Goal: Information Seeking & Learning: Learn about a topic

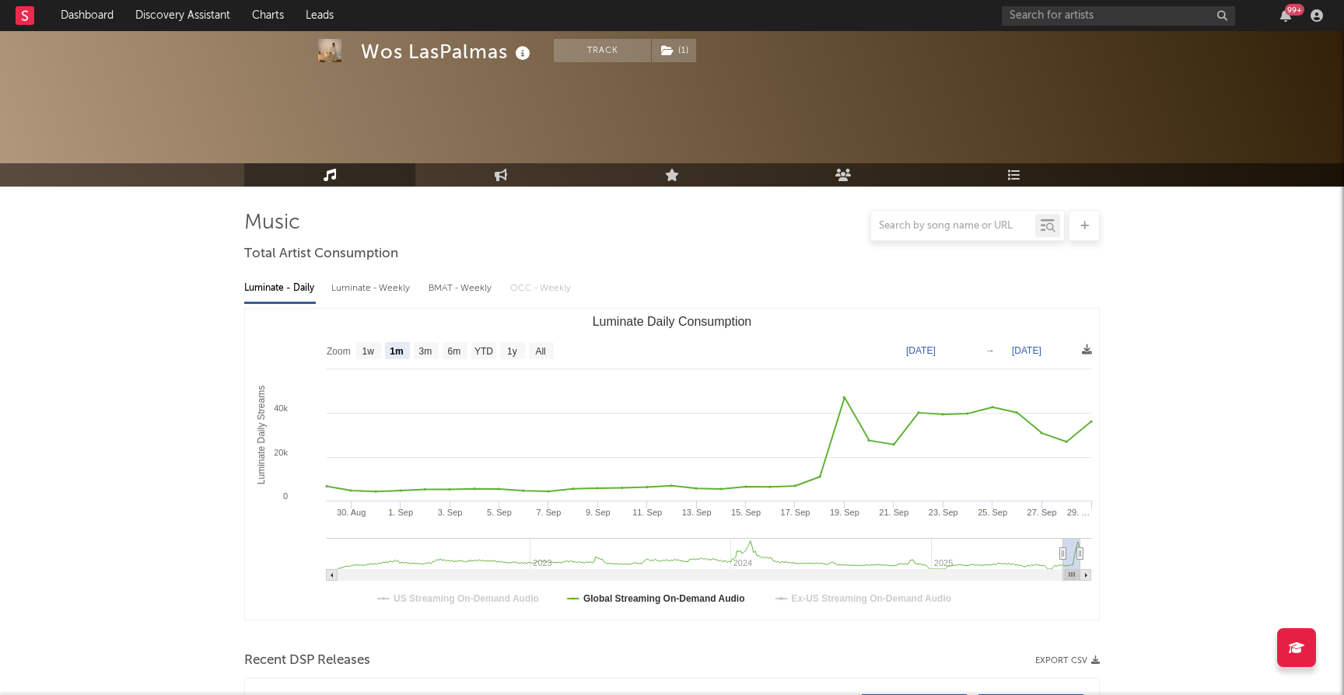
select select "1m"
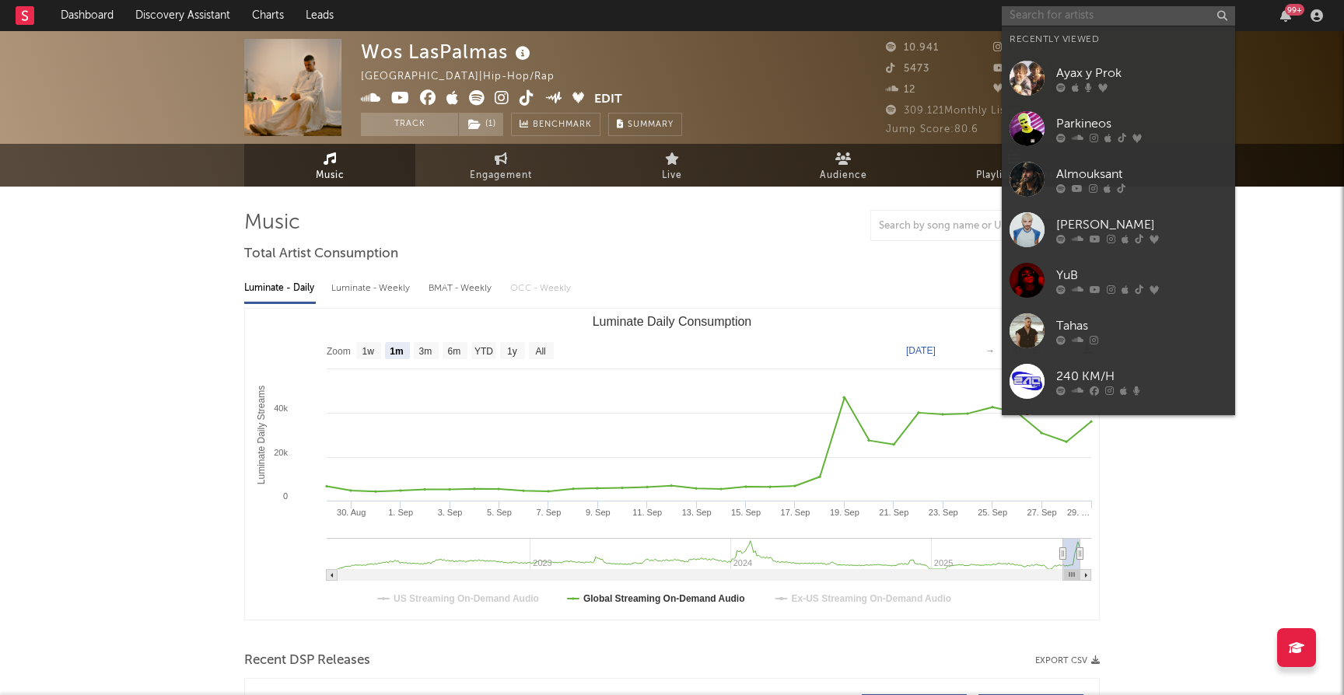
click at [1089, 23] on input "text" at bounding box center [1118, 15] width 233 height 19
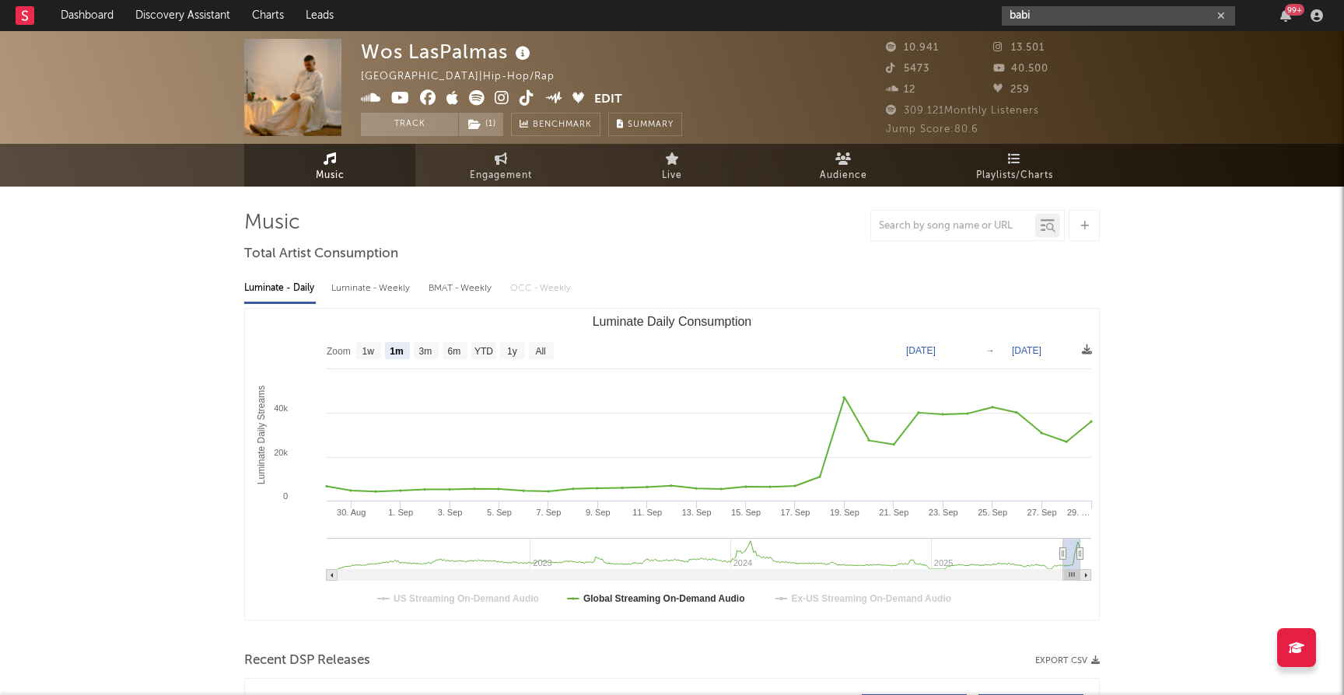
click at [1056, 15] on input "babi" at bounding box center [1118, 15] width 233 height 19
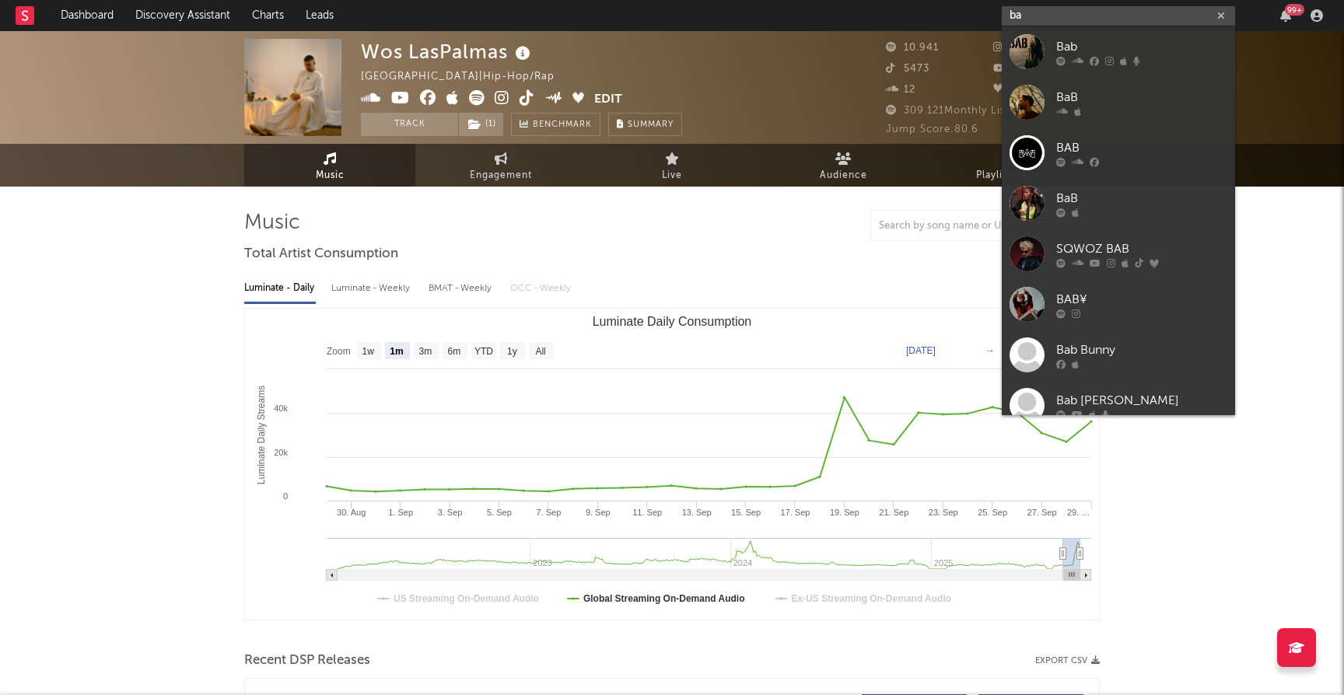
type input "b"
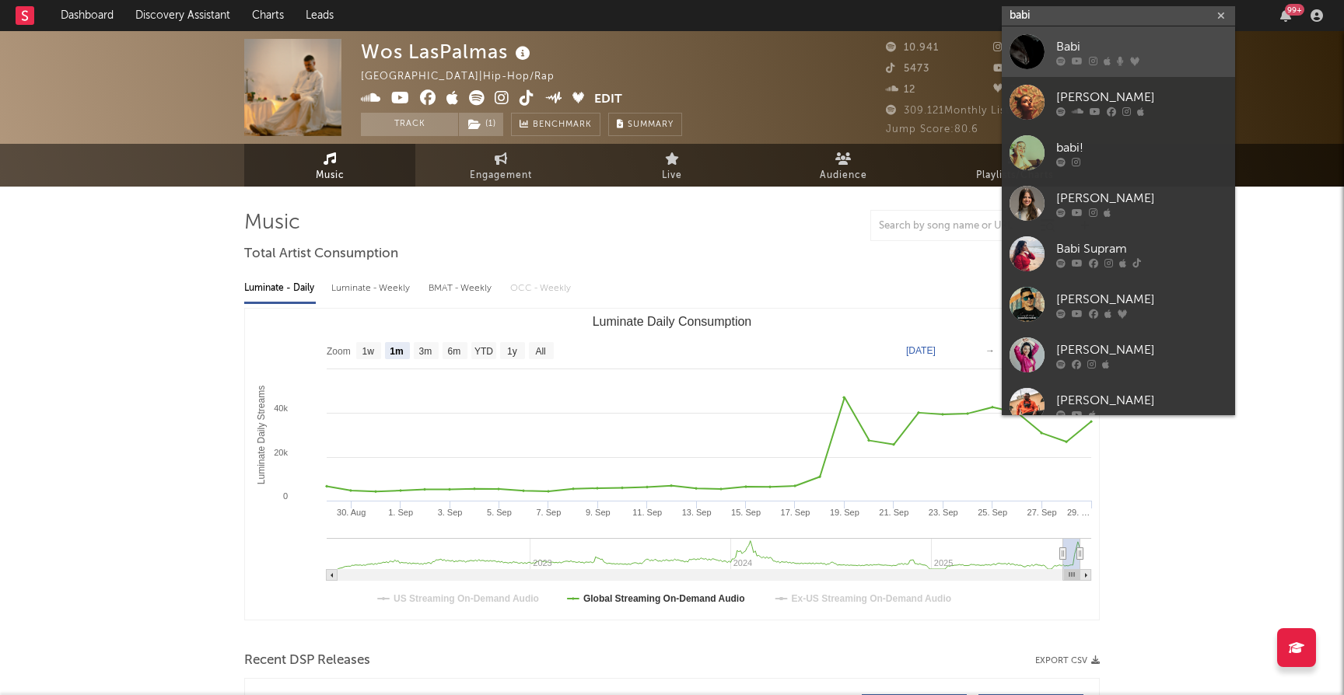
type input "babi"
click at [1073, 44] on div "Babi" at bounding box center [1141, 46] width 171 height 19
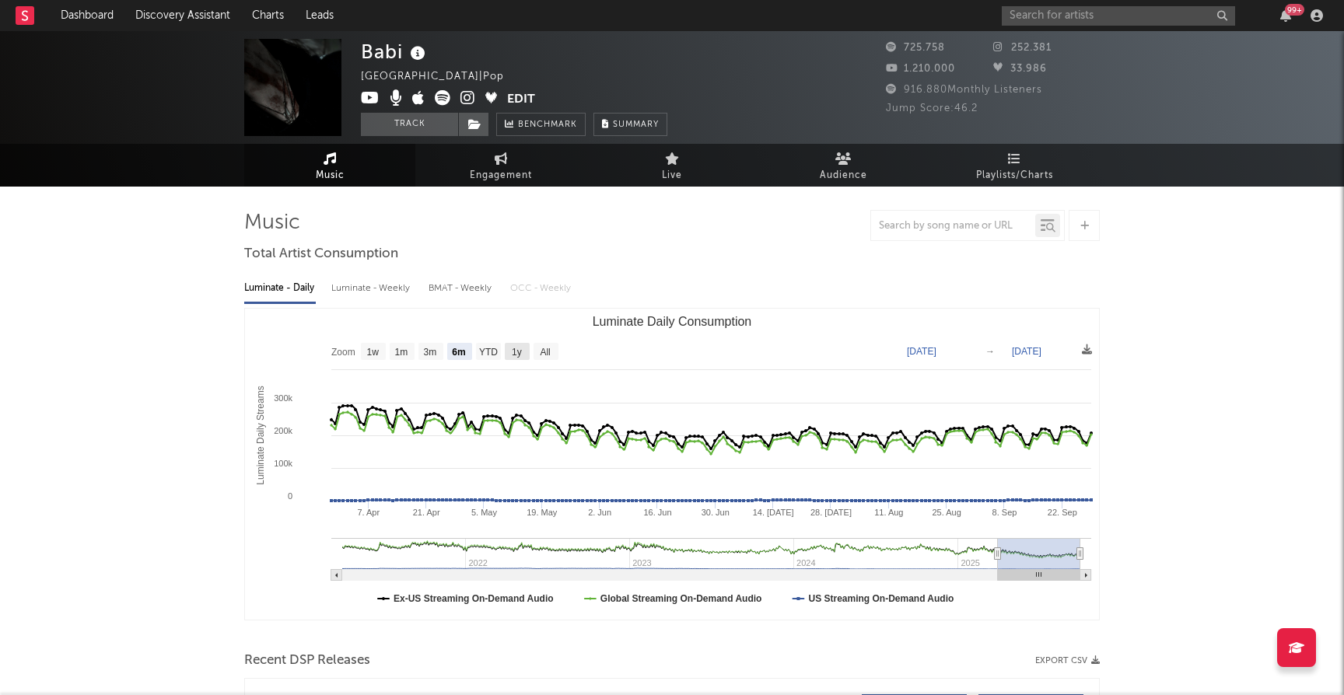
click at [515, 351] on text "1y" at bounding box center [517, 352] width 10 height 11
select select "1y"
type input "[DATE]"
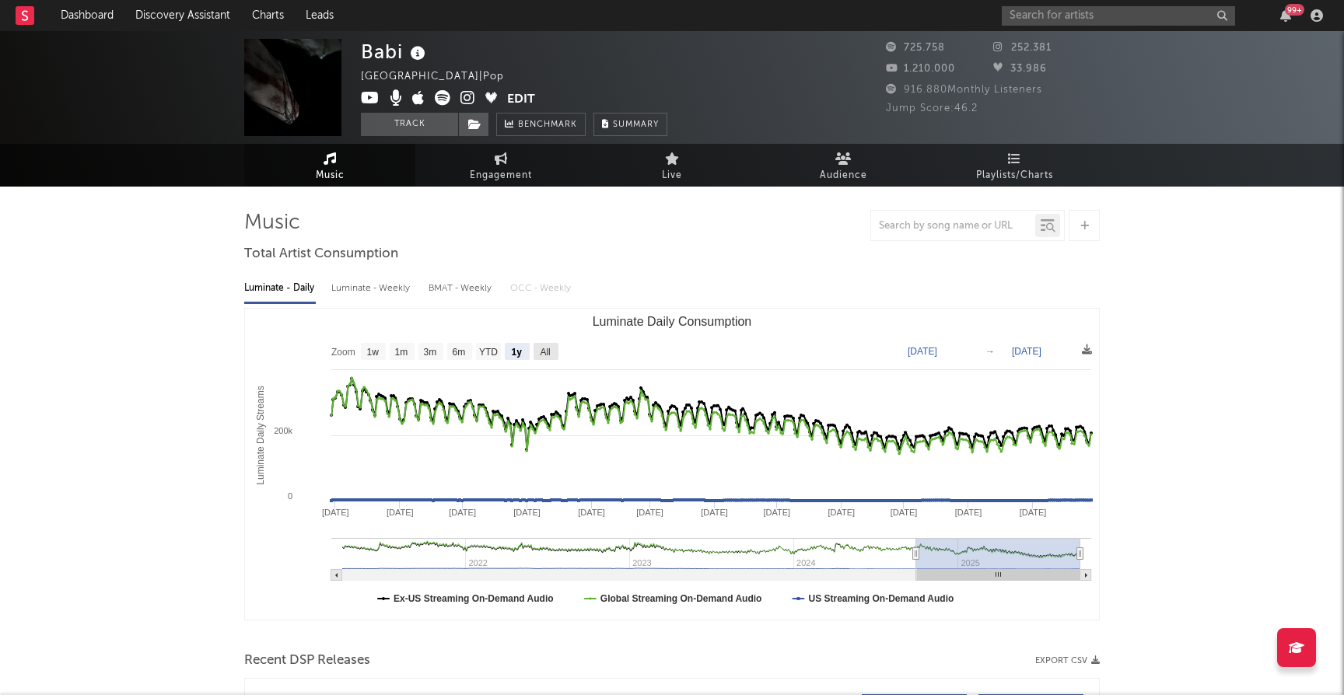
click at [544, 348] on text "All" at bounding box center [545, 352] width 10 height 11
select select "All"
type input "[DATE]"
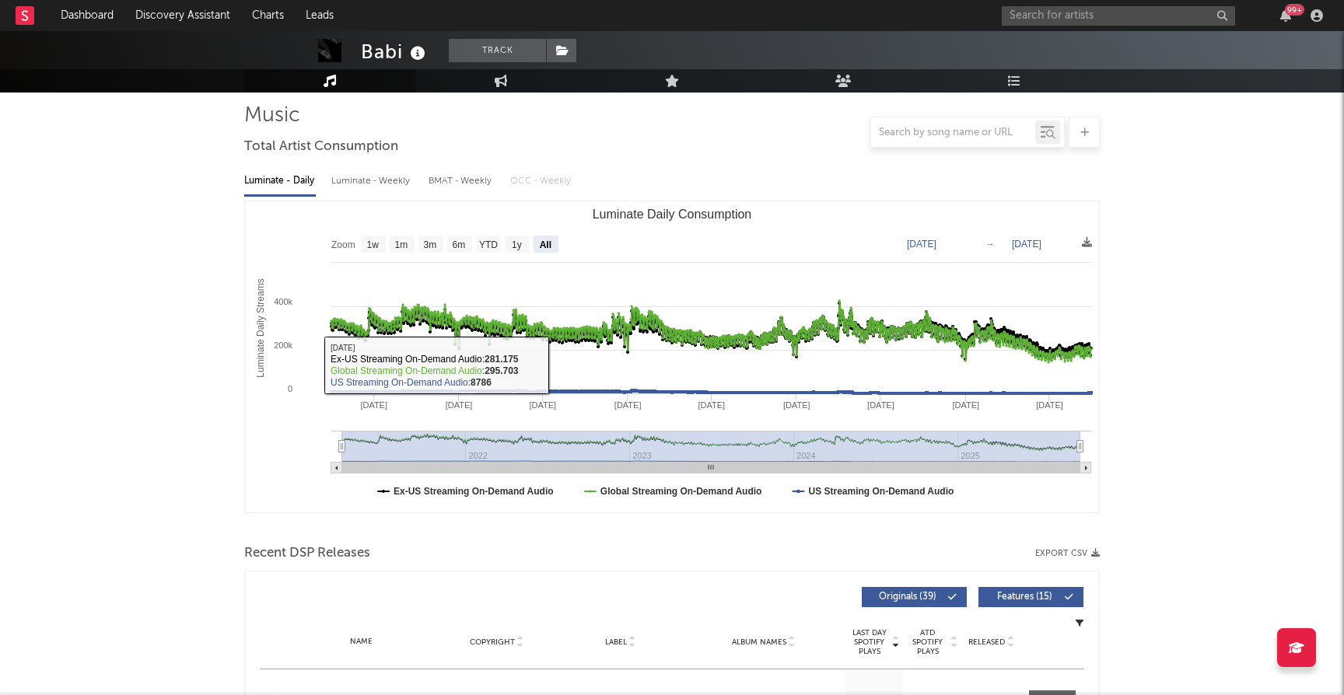
scroll to position [194, 0]
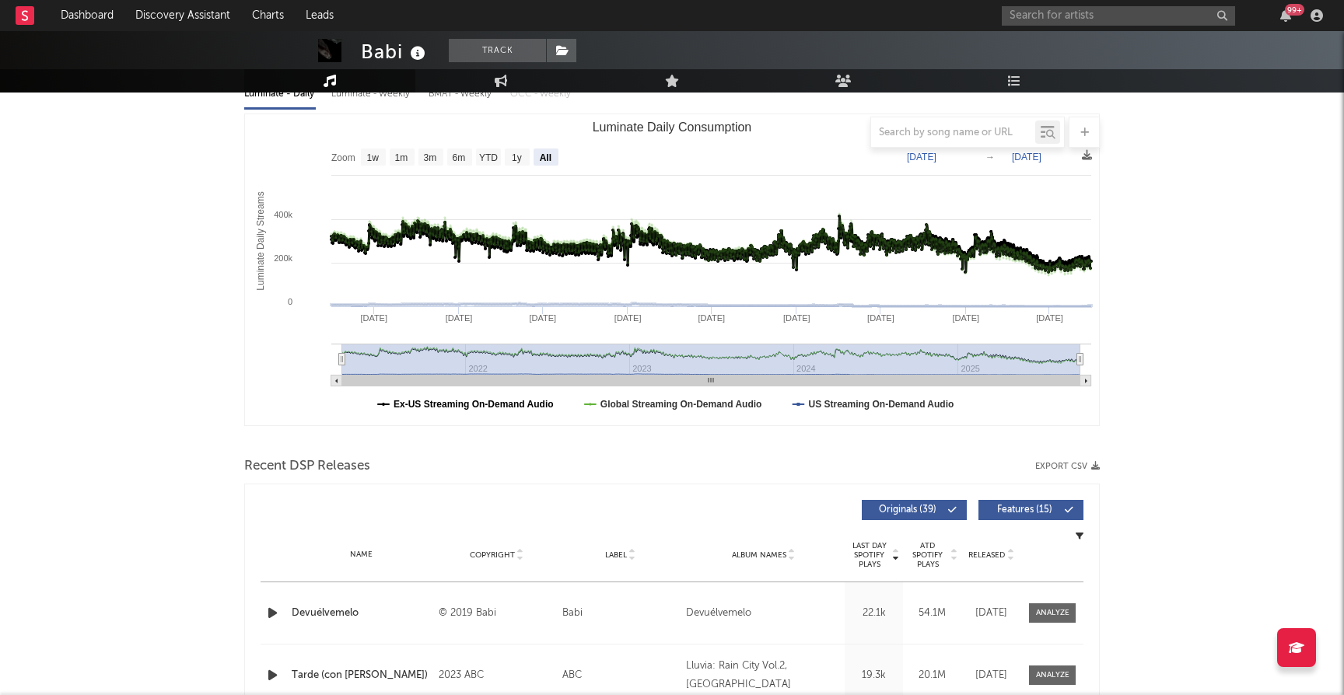
click at [466, 403] on text "Ex-US Streaming On-Demand Audio" at bounding box center [474, 404] width 160 height 11
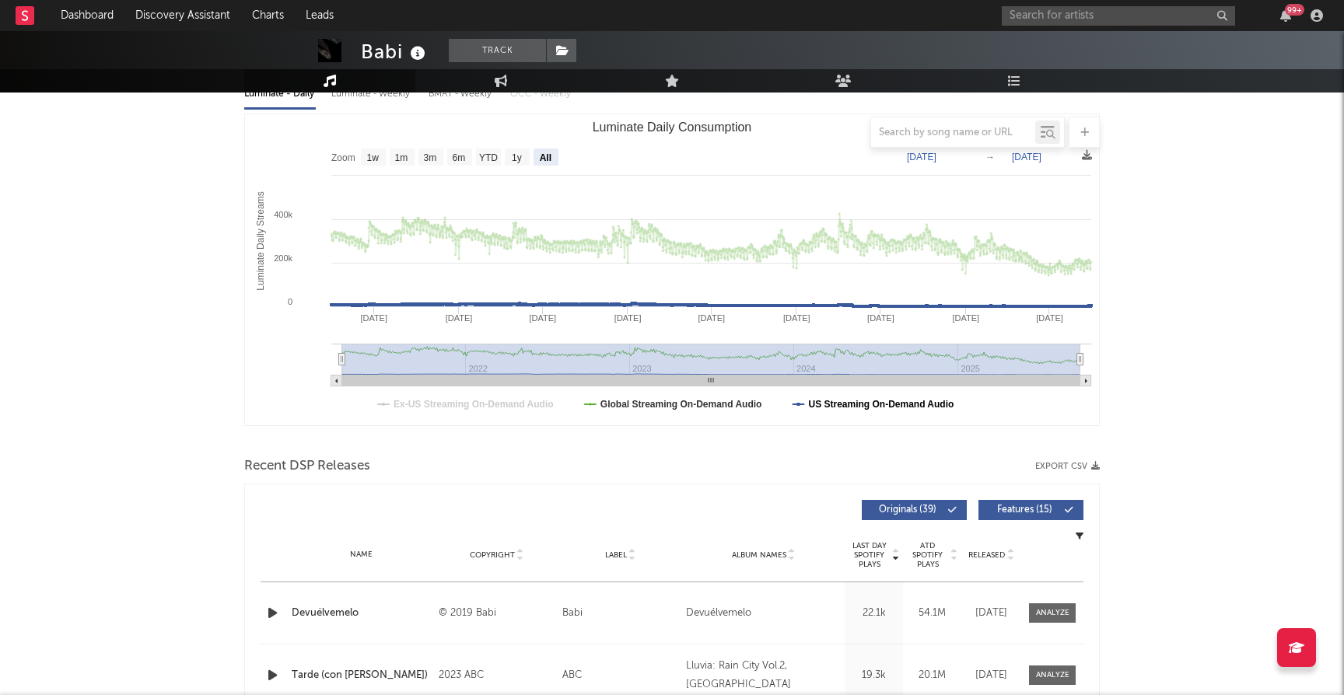
click at [905, 407] on text "US Streaming On-Demand Audio" at bounding box center [880, 404] width 145 height 11
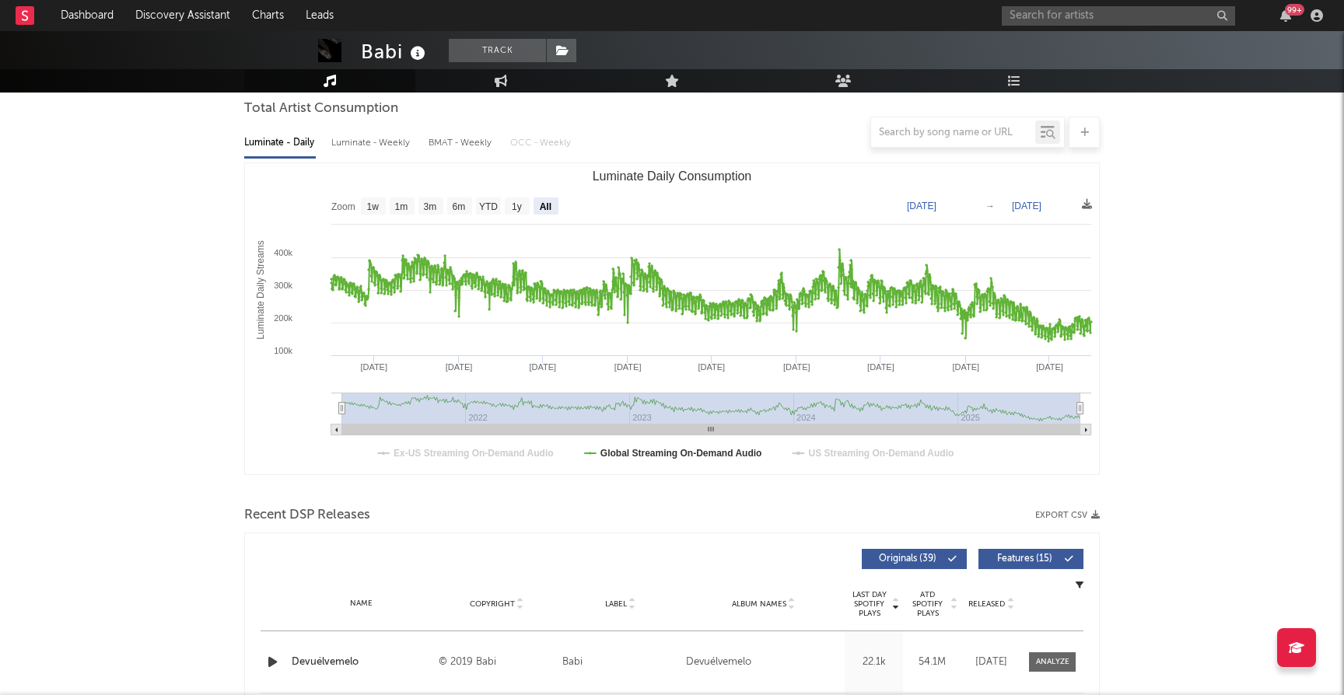
scroll to position [148, 0]
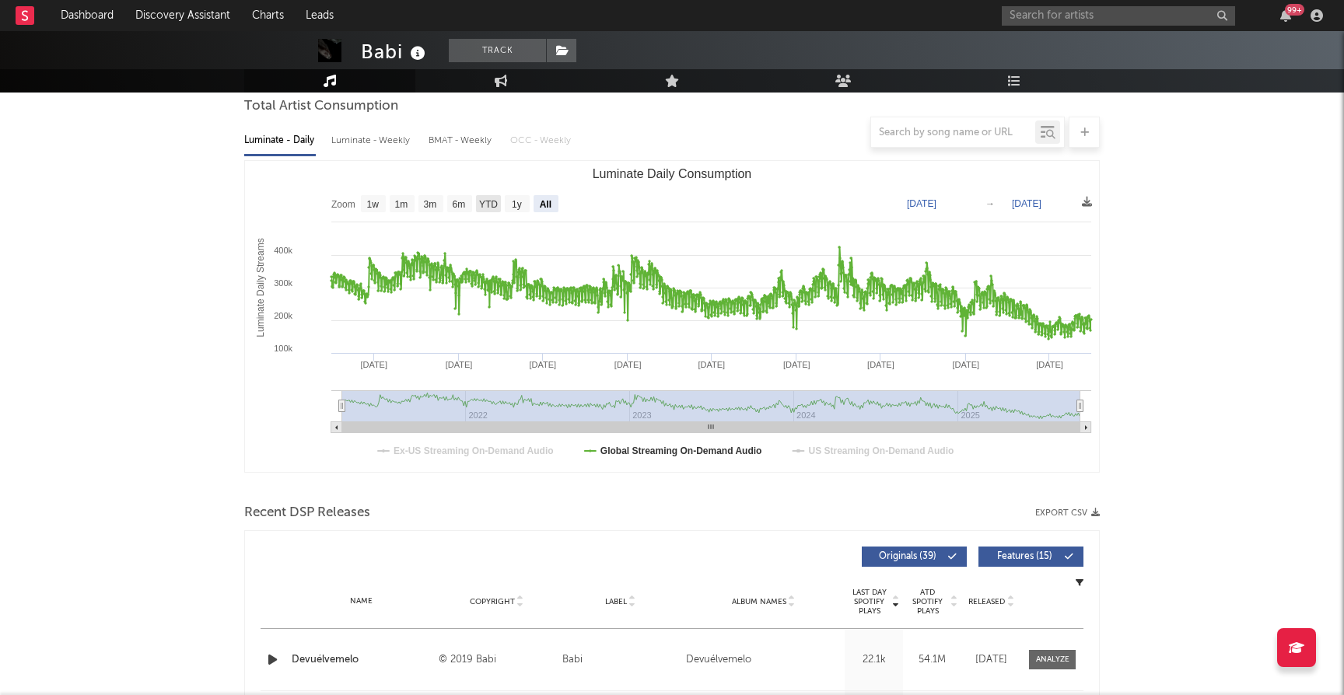
click at [488, 202] on text "YTD" at bounding box center [488, 204] width 19 height 11
select select "YTD"
type input "[DATE]"
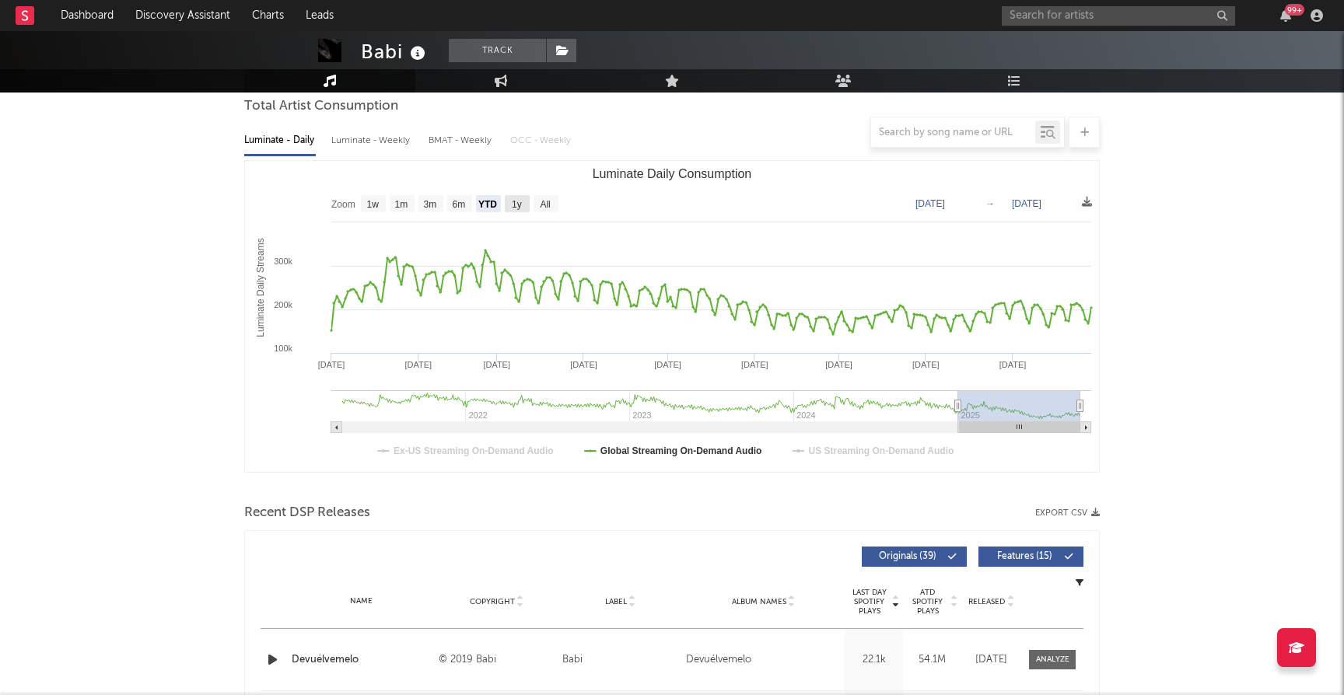
click at [514, 201] on text "1y" at bounding box center [517, 204] width 10 height 11
select select "1y"
type input "[DATE]"
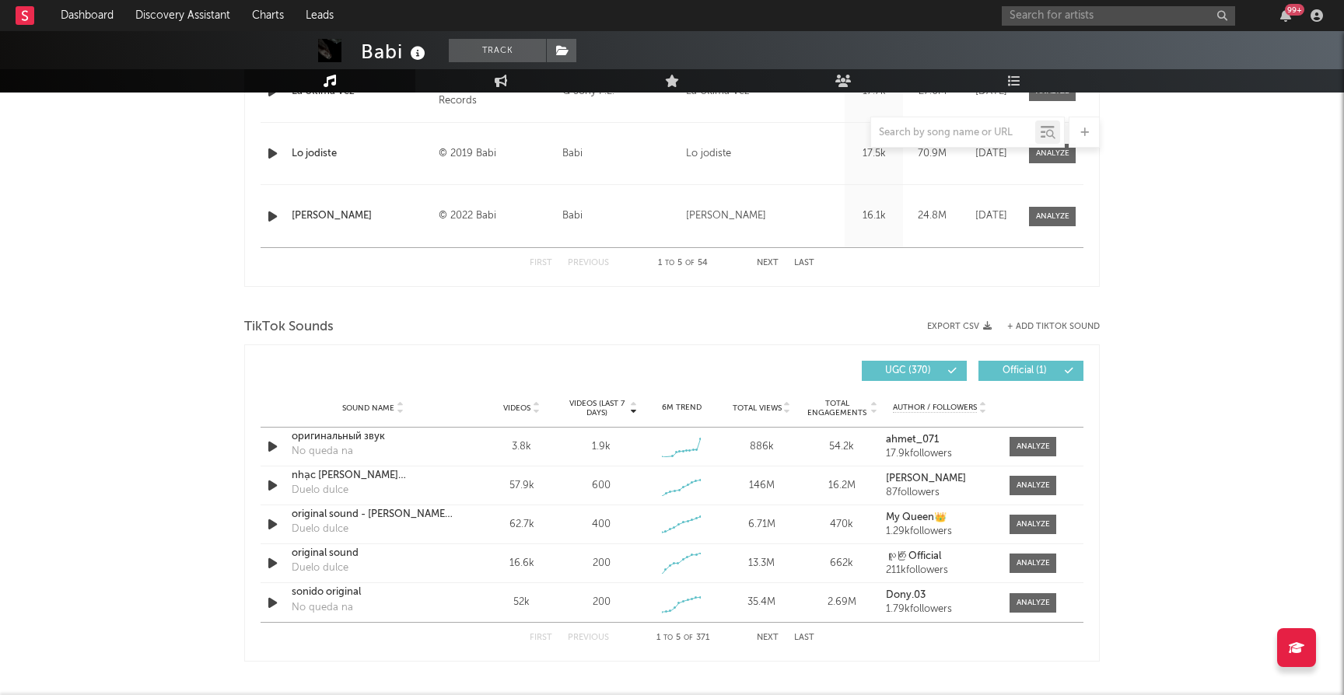
scroll to position [865, 0]
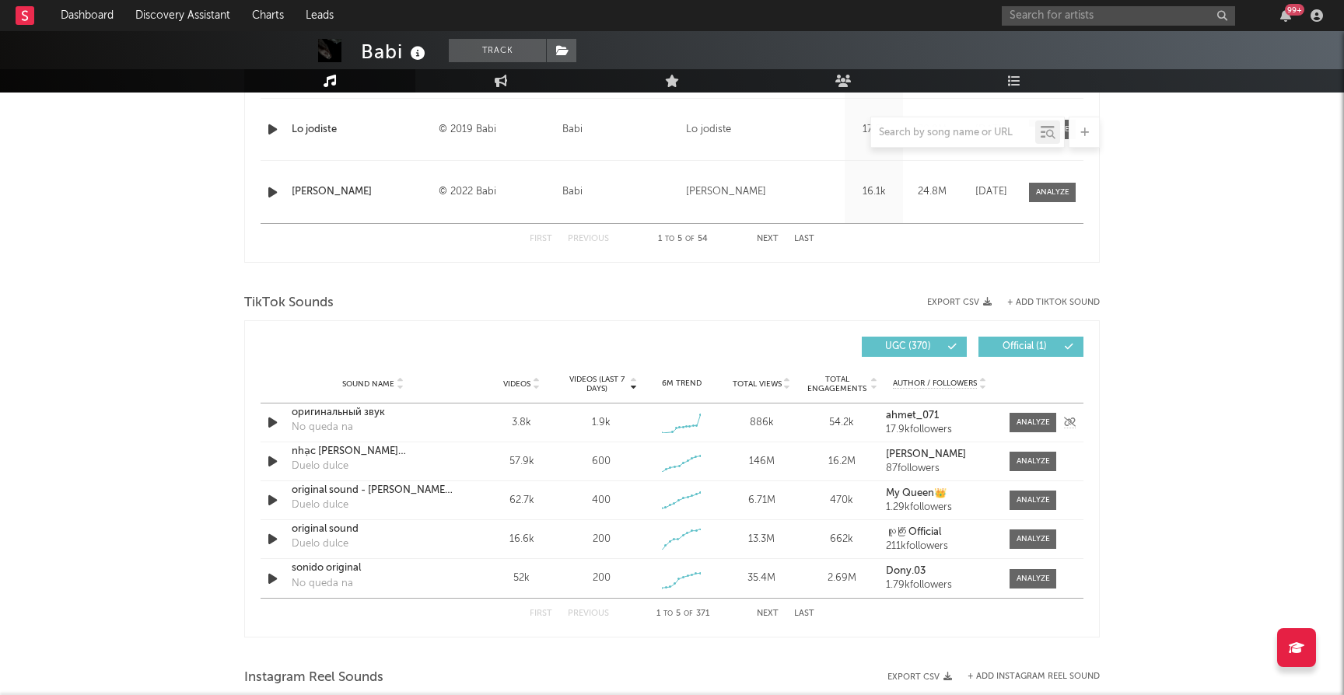
click at [275, 422] on icon "button" at bounding box center [272, 422] width 16 height 19
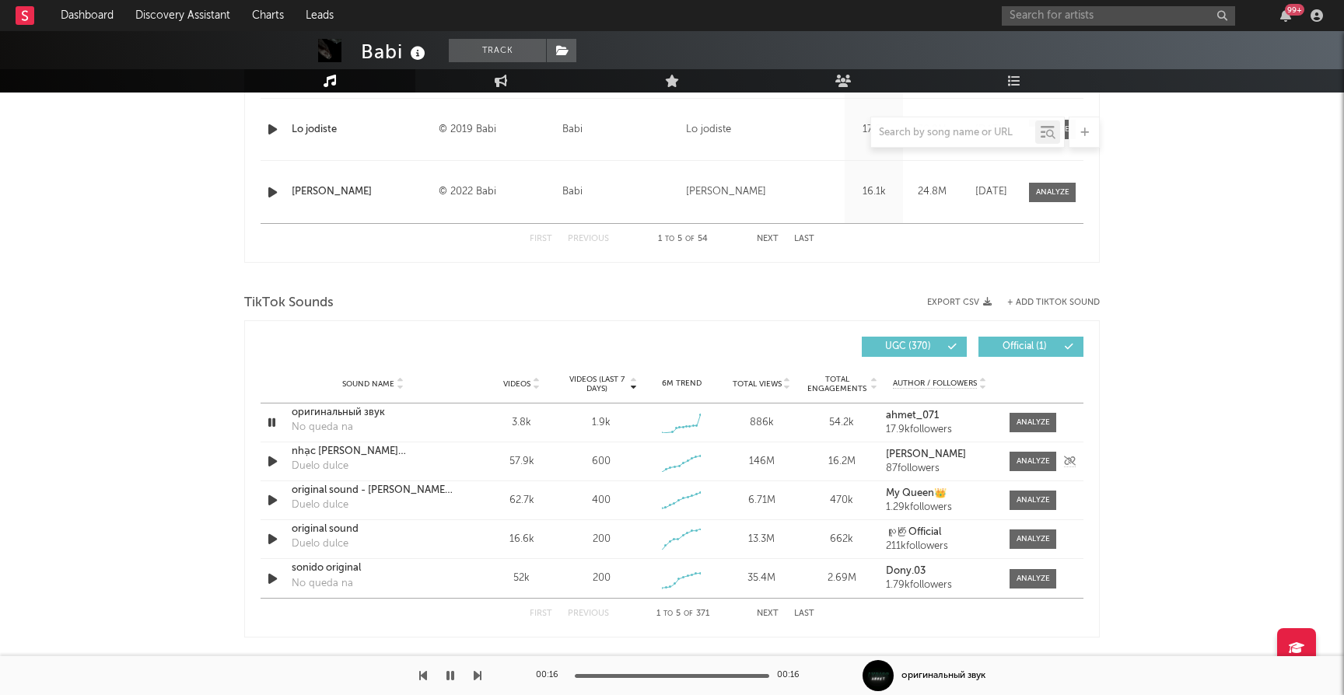
click at [272, 457] on icon "button" at bounding box center [272, 461] width 16 height 19
click at [271, 502] on icon "button" at bounding box center [272, 500] width 16 height 19
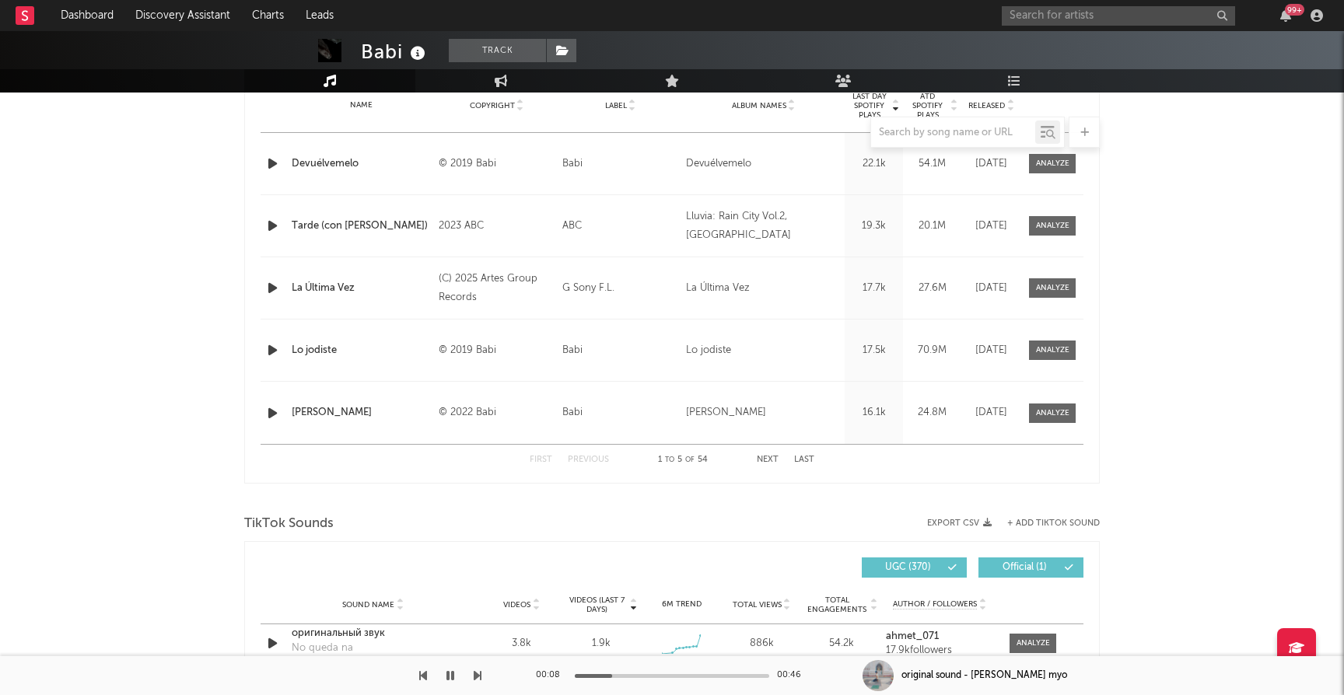
scroll to position [588, 0]
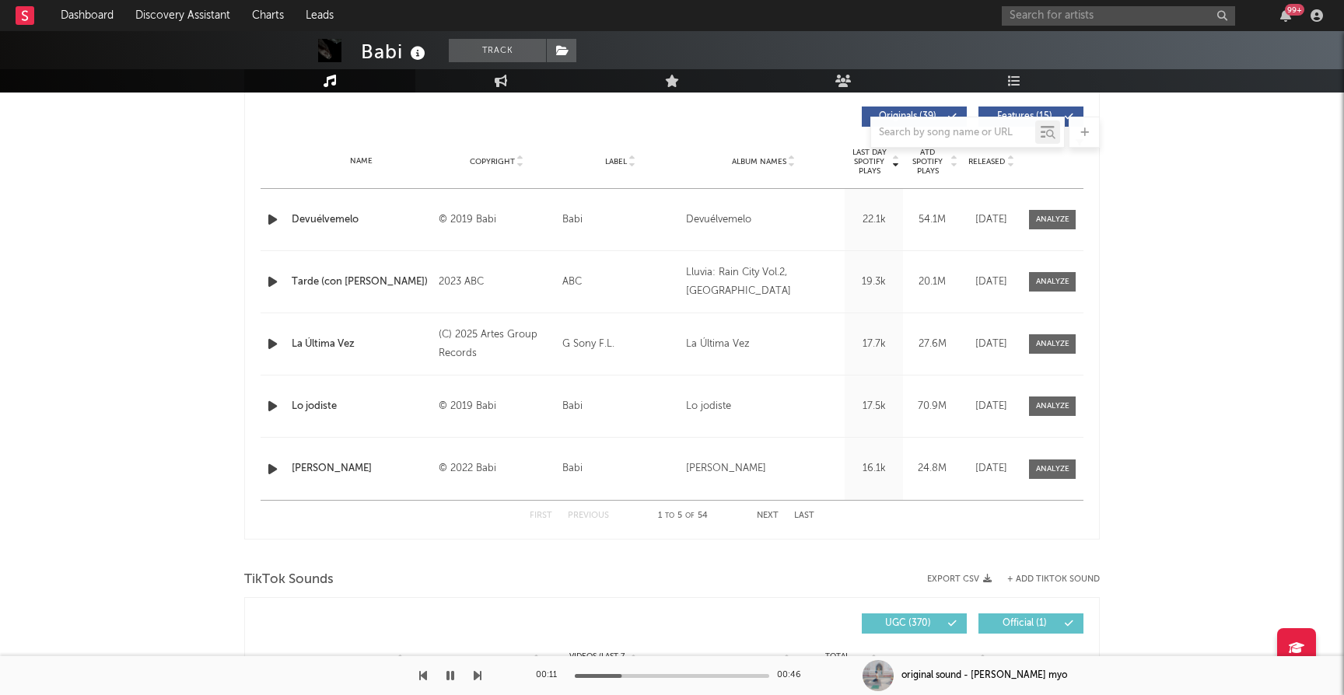
click at [768, 515] on button "Next" at bounding box center [768, 516] width 22 height 9
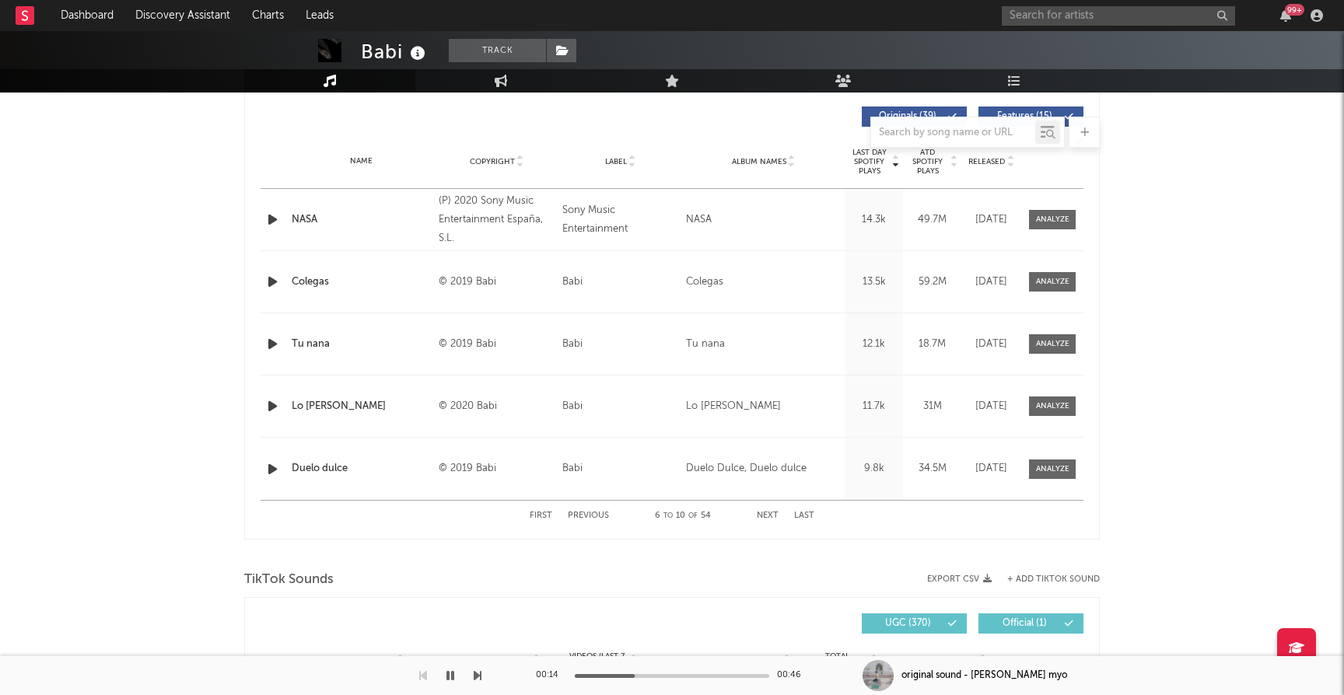
click at [271, 467] on icon "button" at bounding box center [272, 469] width 16 height 19
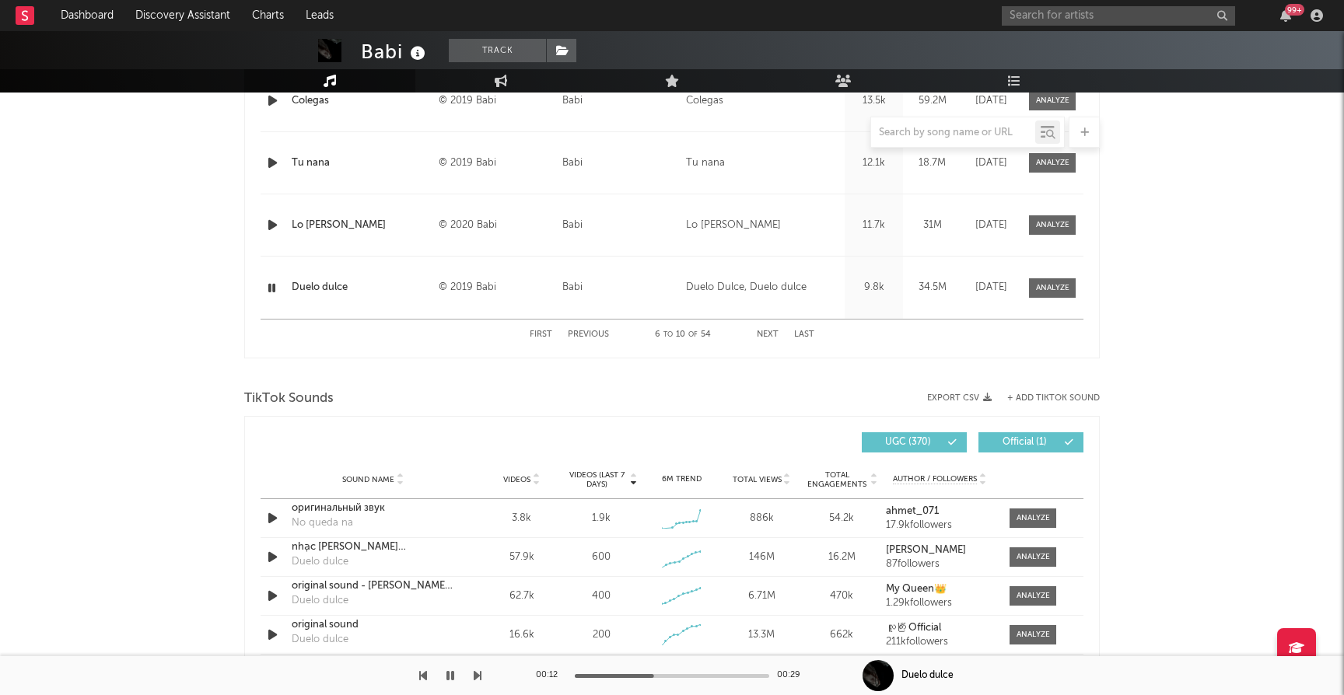
scroll to position [783, 0]
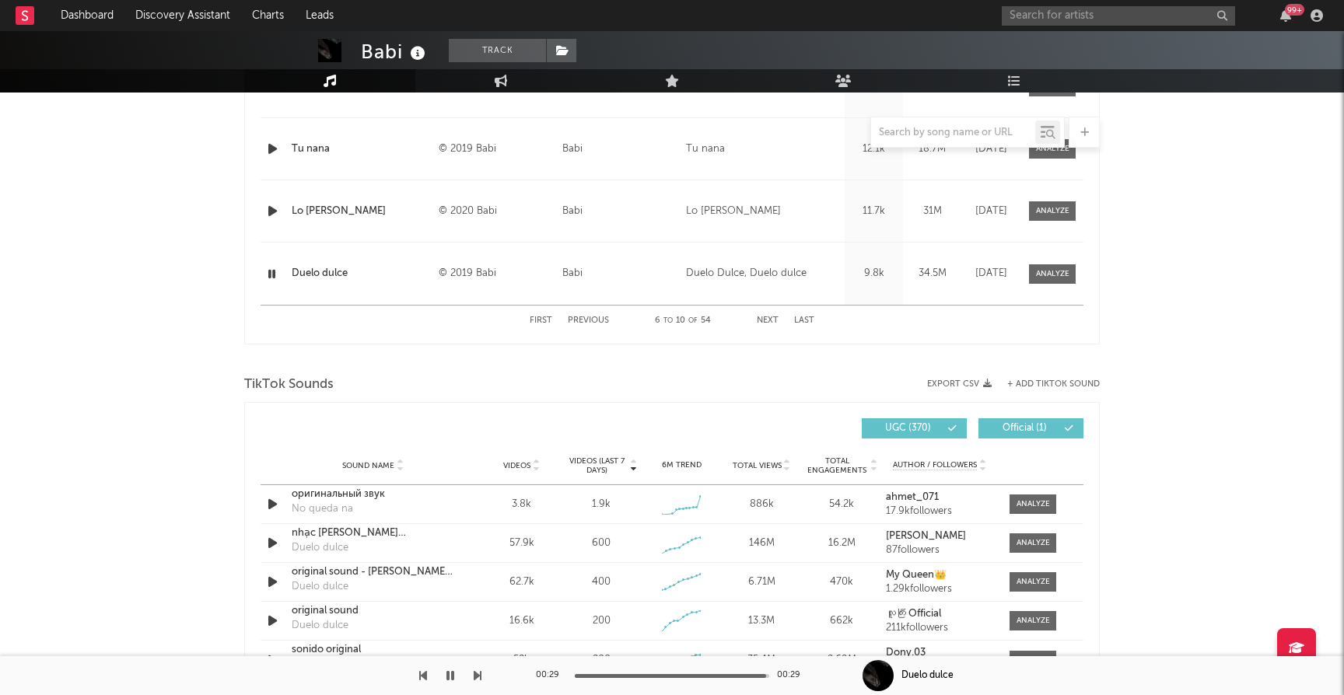
click at [273, 272] on icon "button" at bounding box center [271, 273] width 15 height 19
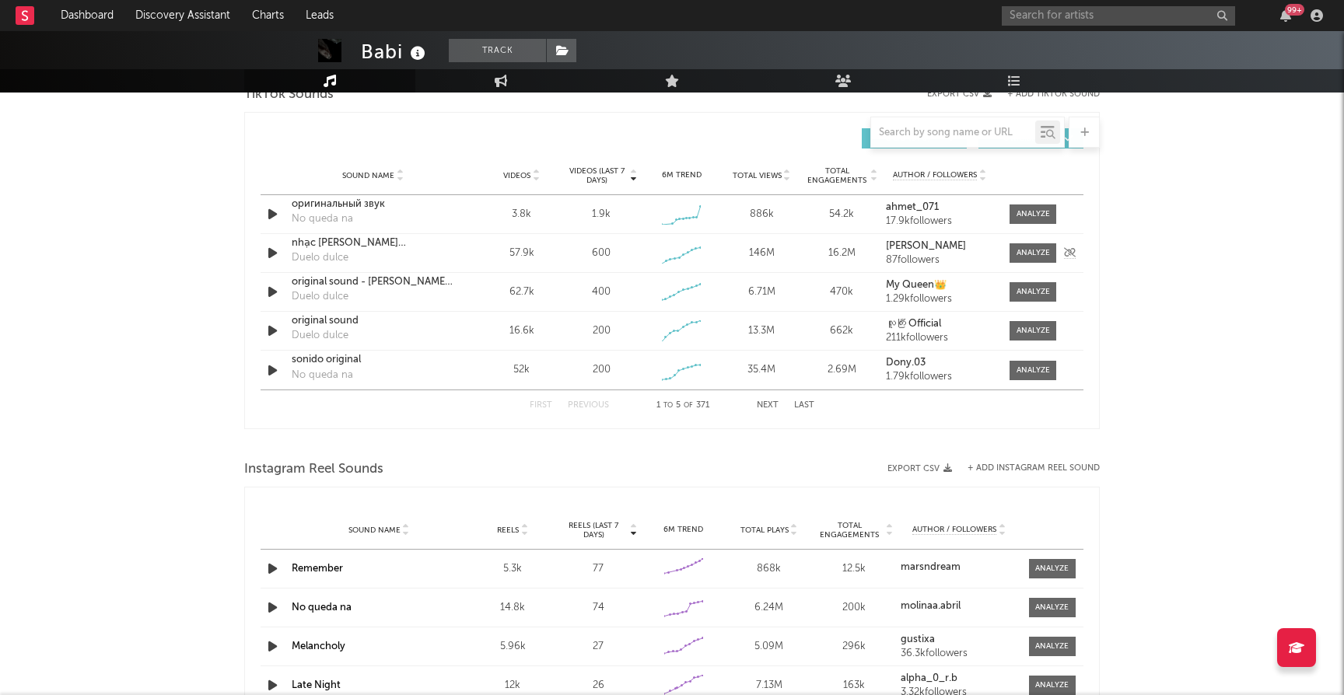
scroll to position [1061, 0]
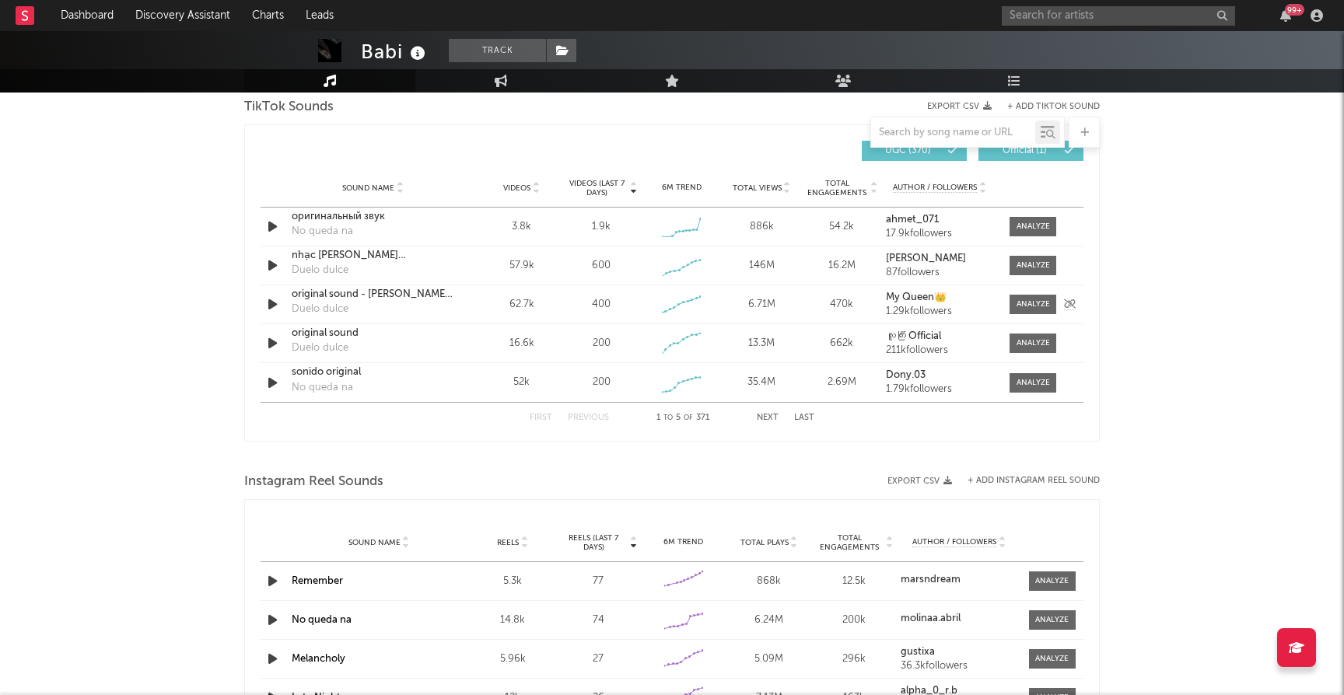
click at [275, 303] on icon "button" at bounding box center [272, 304] width 16 height 19
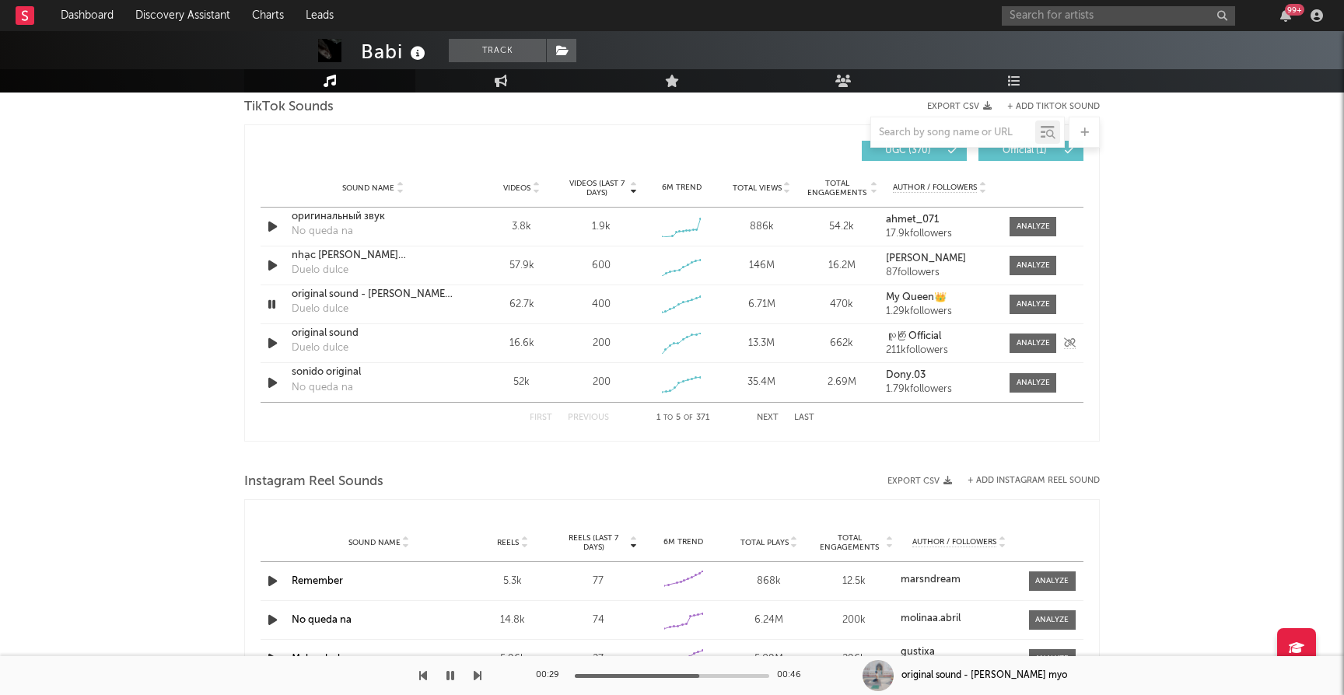
click at [271, 341] on icon "button" at bounding box center [272, 343] width 16 height 19
click at [271, 380] on icon "button" at bounding box center [272, 382] width 16 height 19
click at [271, 380] on icon "button" at bounding box center [271, 382] width 15 height 19
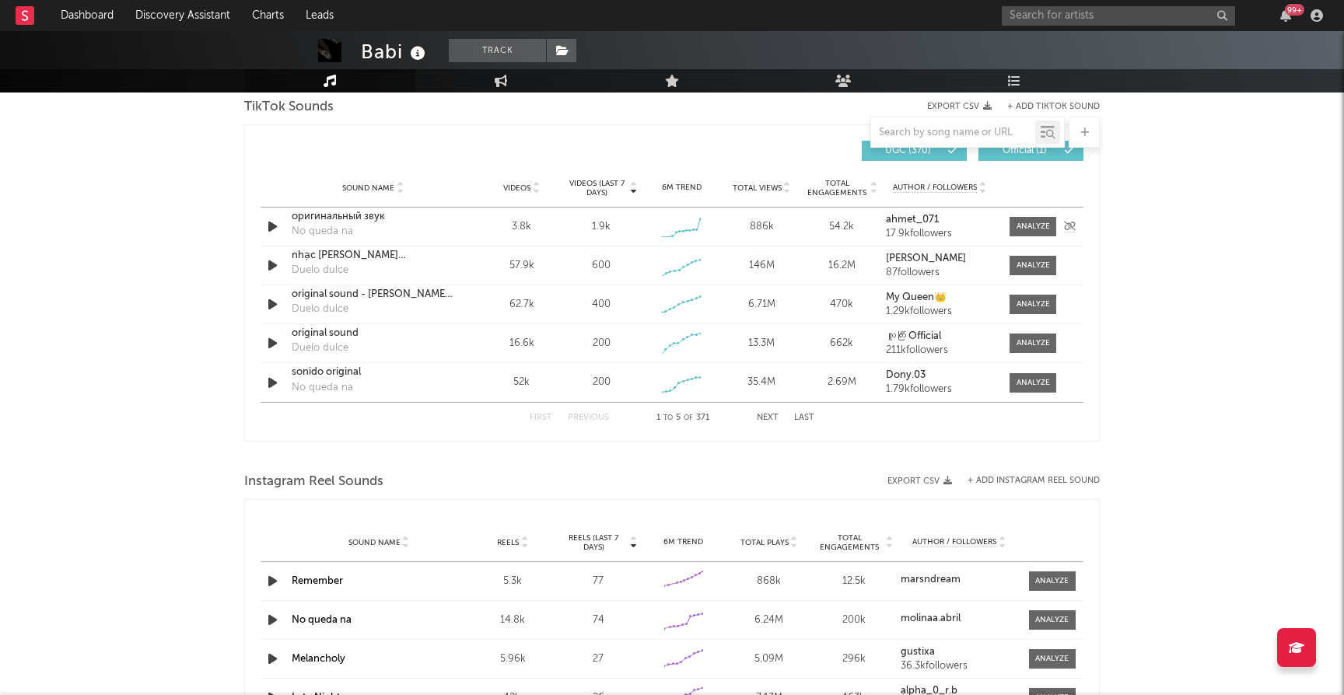
click at [271, 222] on icon "button" at bounding box center [272, 226] width 16 height 19
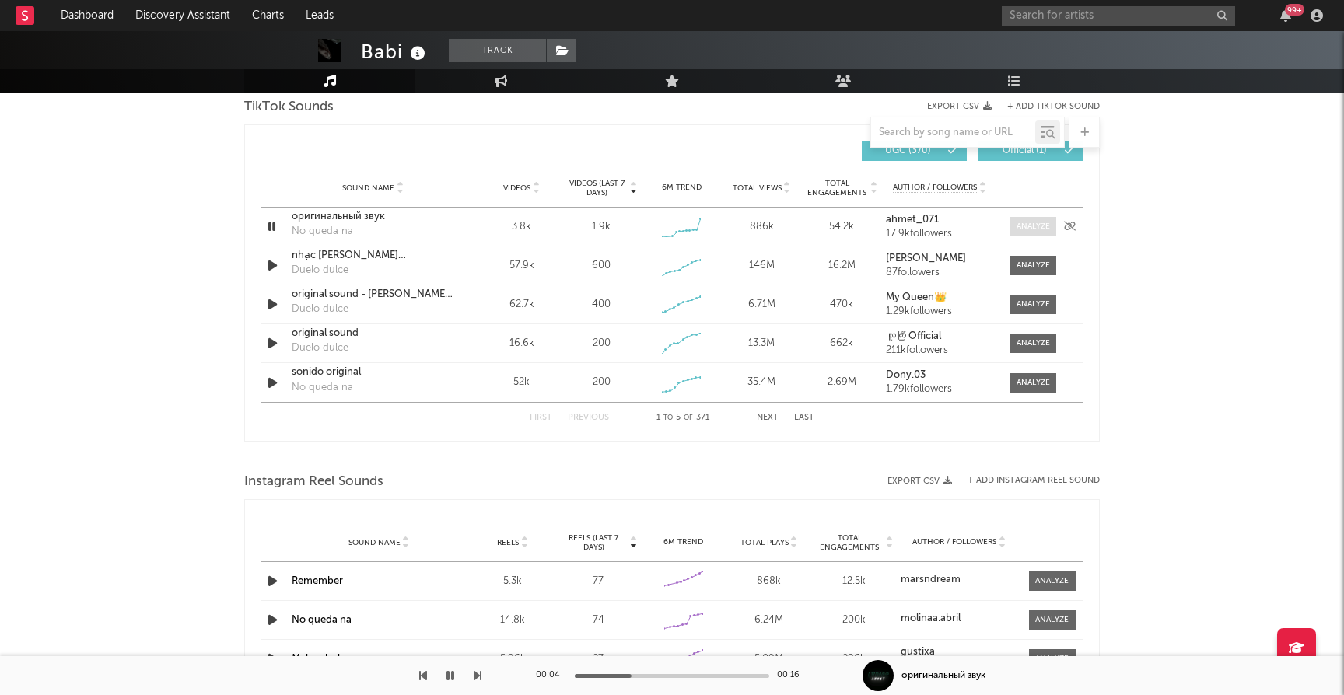
click at [1029, 225] on div at bounding box center [1033, 227] width 33 height 12
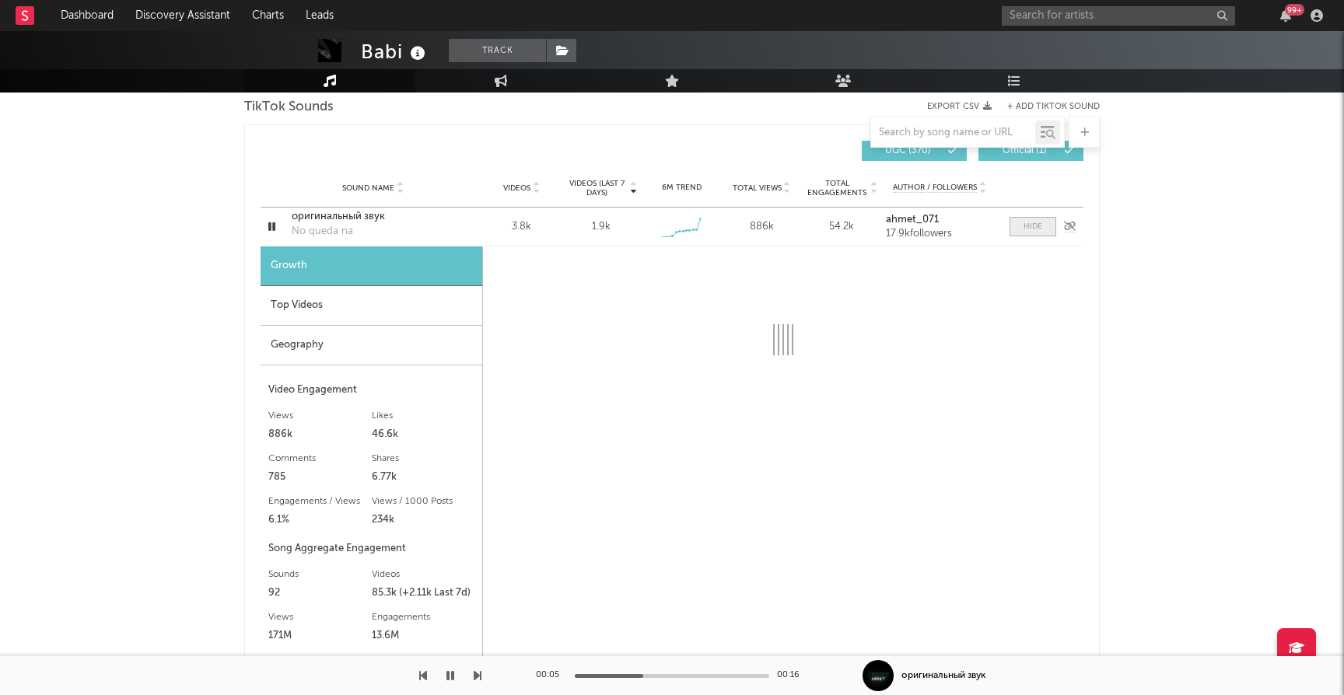
select select "1w"
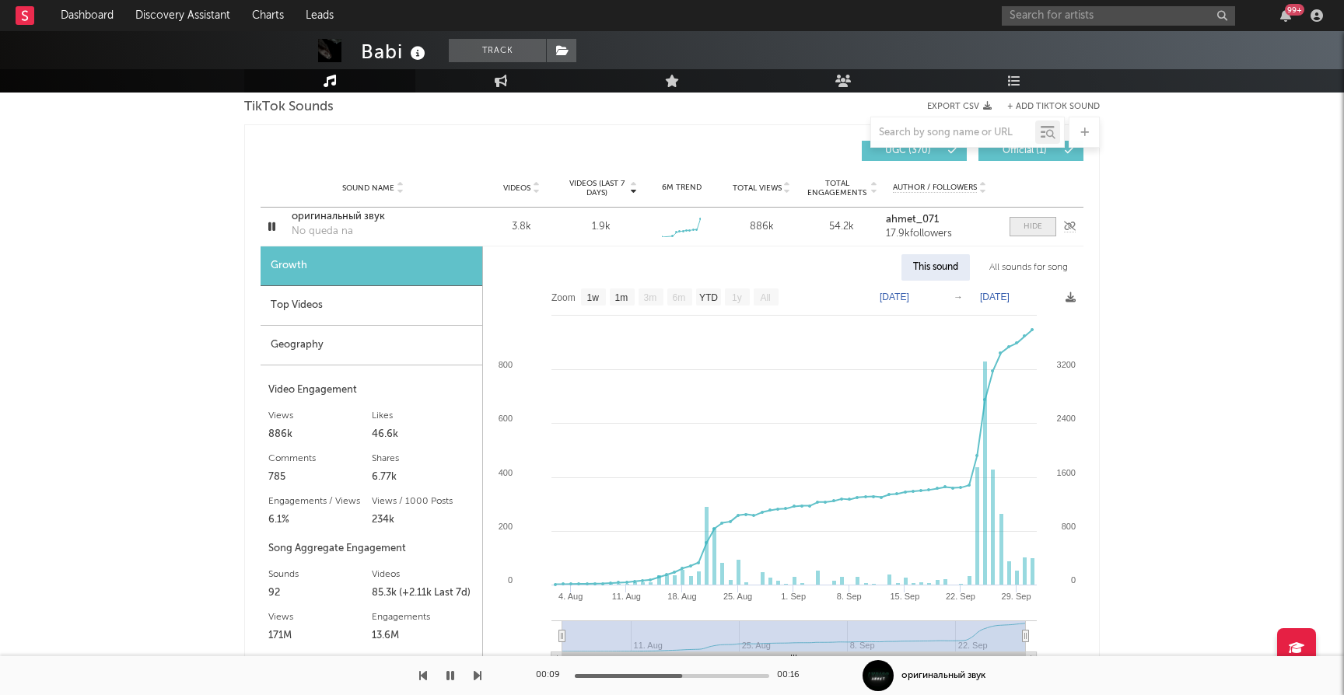
click at [1029, 225] on div at bounding box center [1033, 227] width 19 height 12
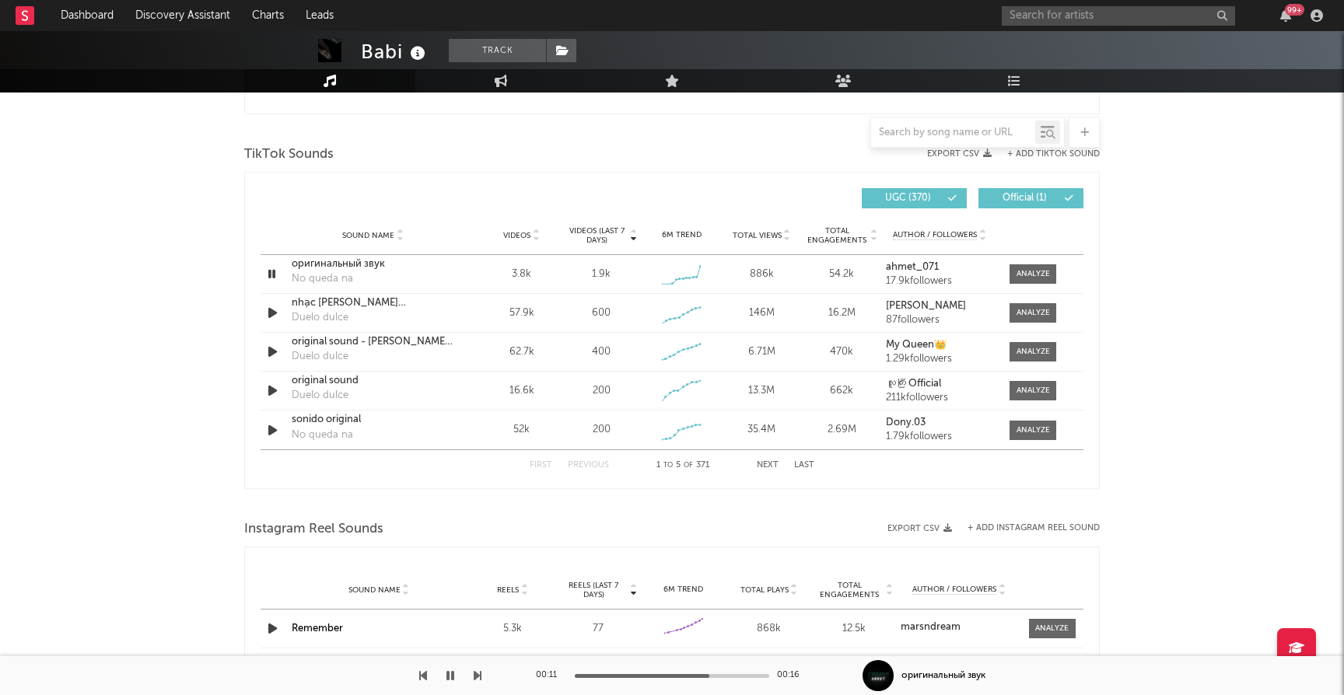
scroll to position [803, 0]
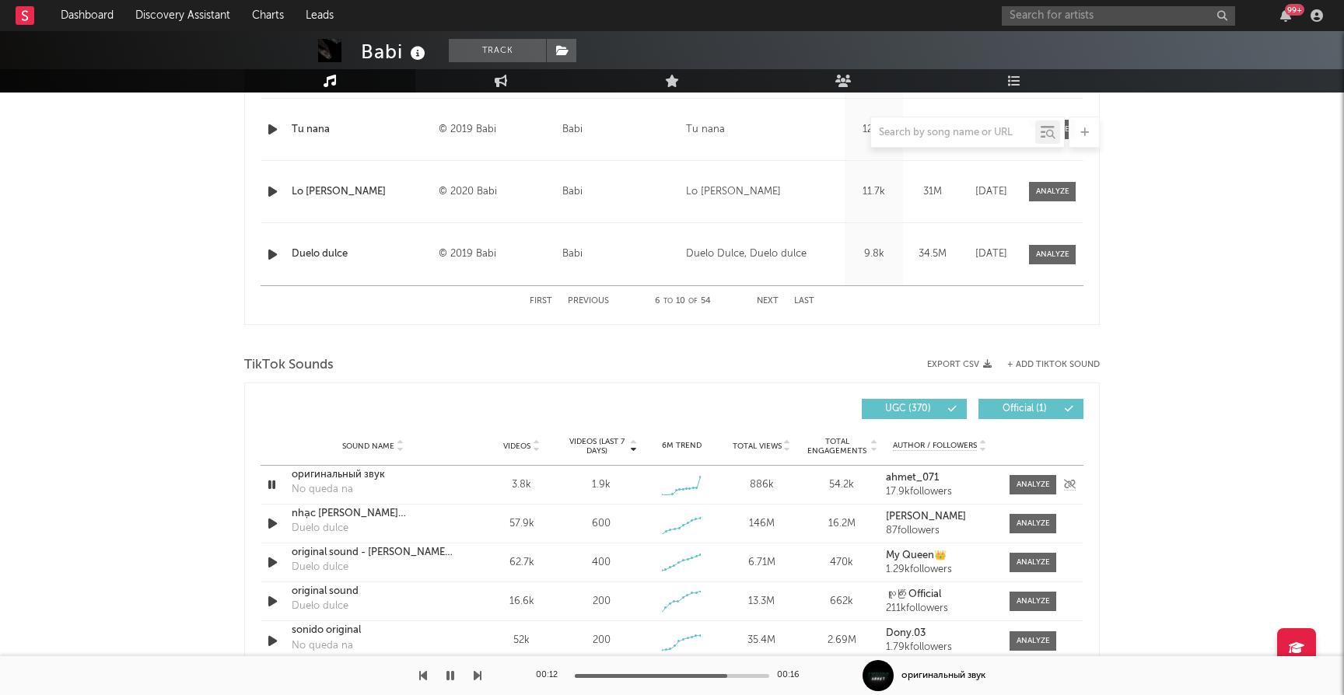
click at [271, 481] on icon "button" at bounding box center [271, 484] width 15 height 19
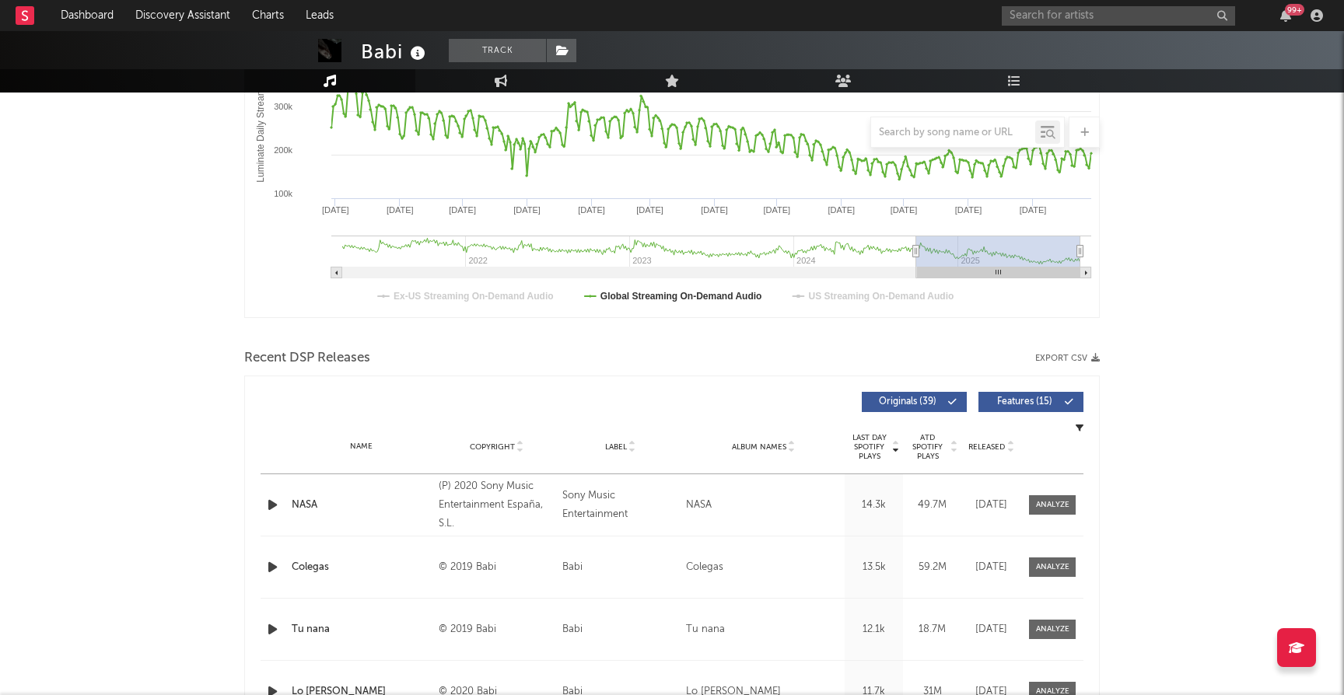
scroll to position [0, 0]
